Goal: Task Accomplishment & Management: Complete application form

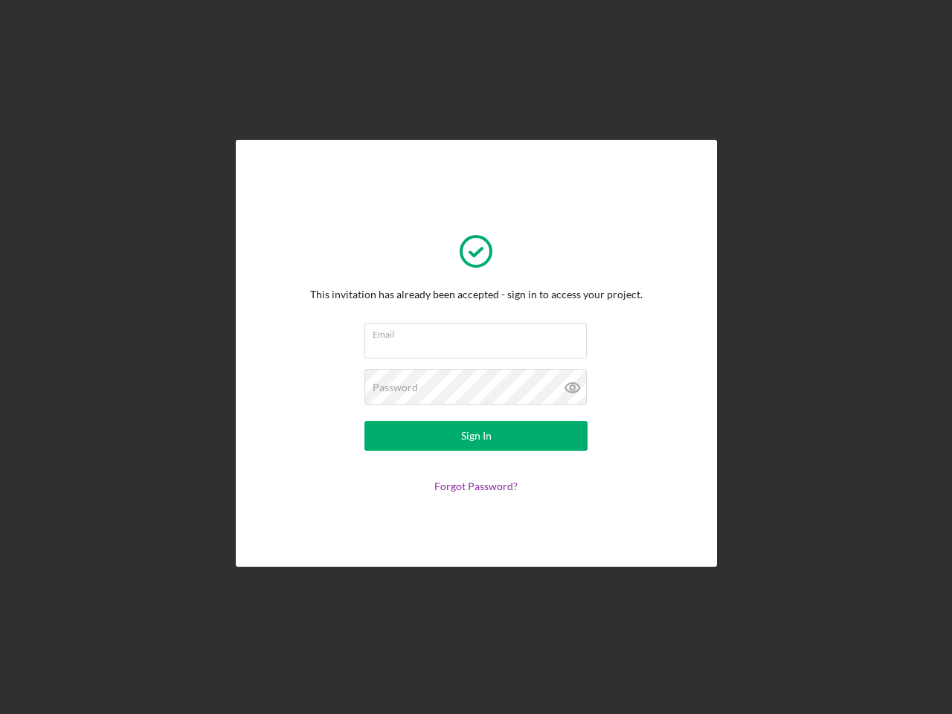
click at [476, 357] on input "Email" at bounding box center [475, 341] width 222 height 36
click at [573, 387] on icon at bounding box center [572, 387] width 37 height 37
